Goal: Task Accomplishment & Management: Manage account settings

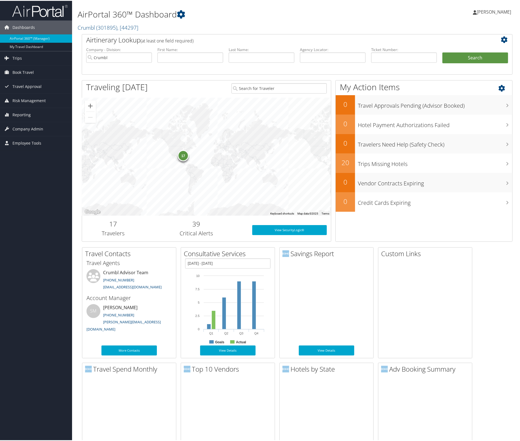
click at [503, 86] on icon at bounding box center [507, 85] width 16 height 9
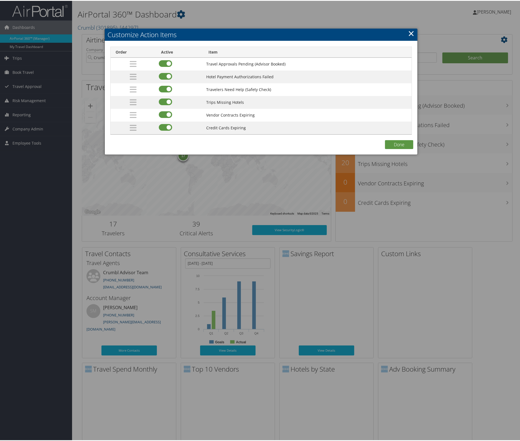
click at [406, 31] on h2 "Customize Action Items" at bounding box center [261, 34] width 313 height 12
click at [408, 32] on link "×" at bounding box center [411, 32] width 6 height 11
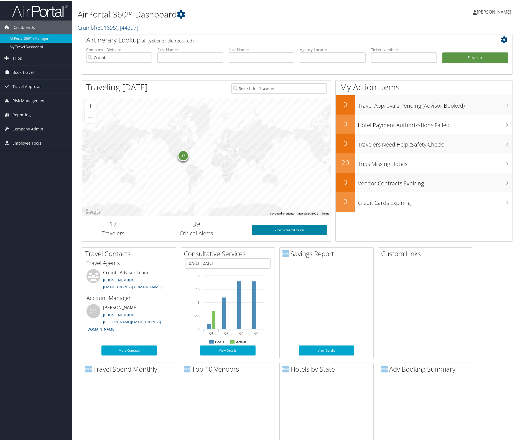
click at [288, 229] on link "View SecurityLogic®" at bounding box center [289, 229] width 75 height 10
click at [24, 127] on span "Company Admin" at bounding box center [27, 128] width 31 height 14
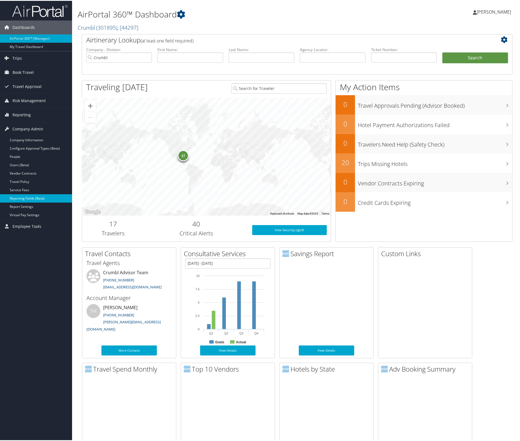
click at [26, 197] on link "Reporting Fields (Beta)" at bounding box center [36, 197] width 72 height 8
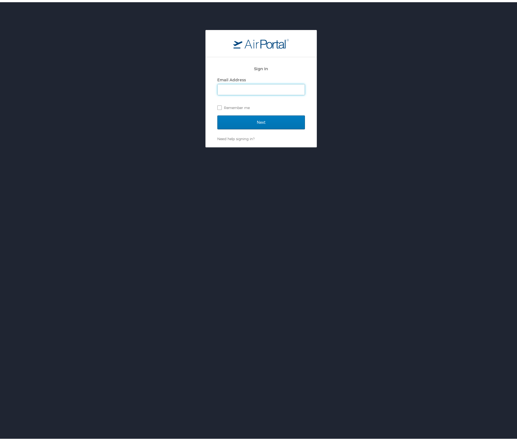
type input "cheree.johnson@crumbl.com"
click at [263, 120] on input "Next" at bounding box center [261, 120] width 88 height 14
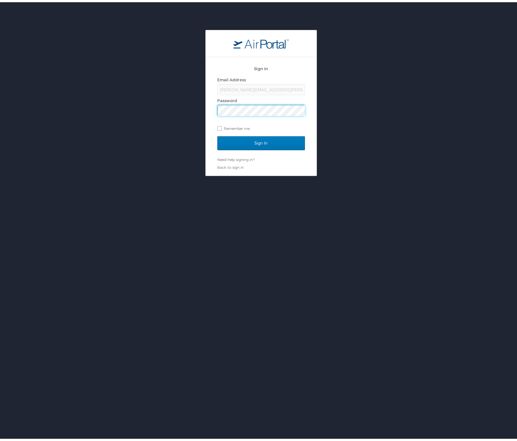
click at [217, 114] on div "Email Address cheree.johnson@crumbl.com Password Remember me" at bounding box center [261, 101] width 88 height 57
drag, startPoint x: 234, startPoint y: 136, endPoint x: 245, endPoint y: 144, distance: 13.9
click at [238, 140] on input "Sign In" at bounding box center [261, 141] width 88 height 14
